Goal: Task Accomplishment & Management: Manage account settings

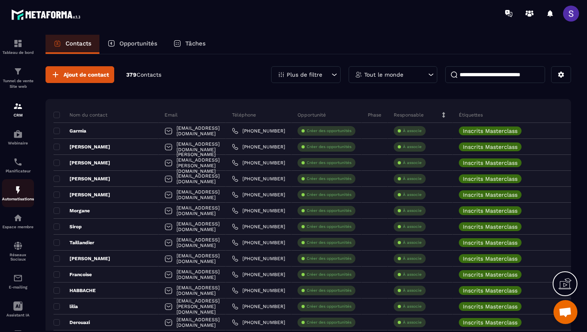
click at [17, 194] on img at bounding box center [18, 190] width 10 height 10
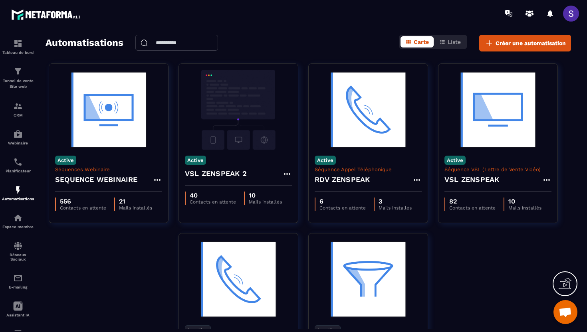
scroll to position [15, 0]
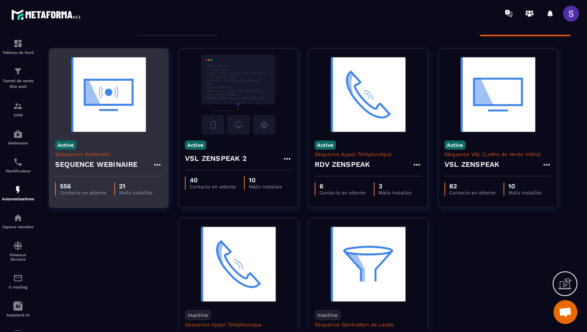
click at [122, 135] on div "Active Séquences Webinaire SEQUENCE WEBINAIRE" at bounding box center [108, 156] width 119 height 42
click at [113, 138] on div "Active Séquences Webinaire SEQUENCE WEBINAIRE" at bounding box center [108, 156] width 119 height 42
click at [102, 106] on img at bounding box center [108, 95] width 107 height 80
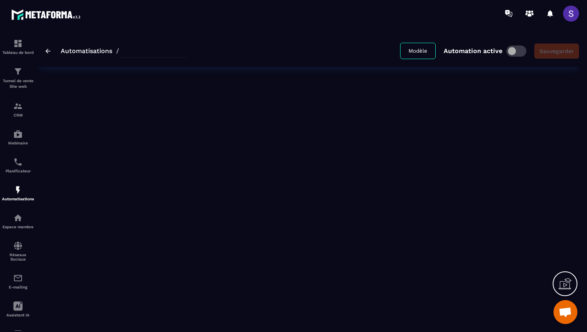
type input "**********"
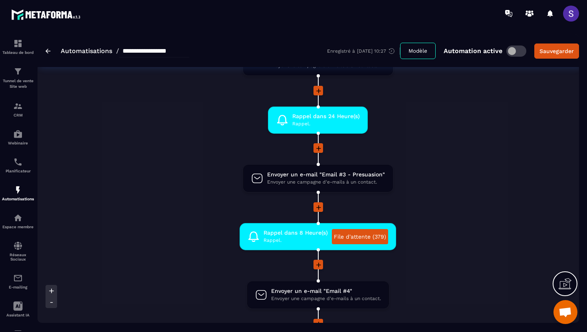
scroll to position [356, 0]
